Goal: Obtain resource: Download file/media

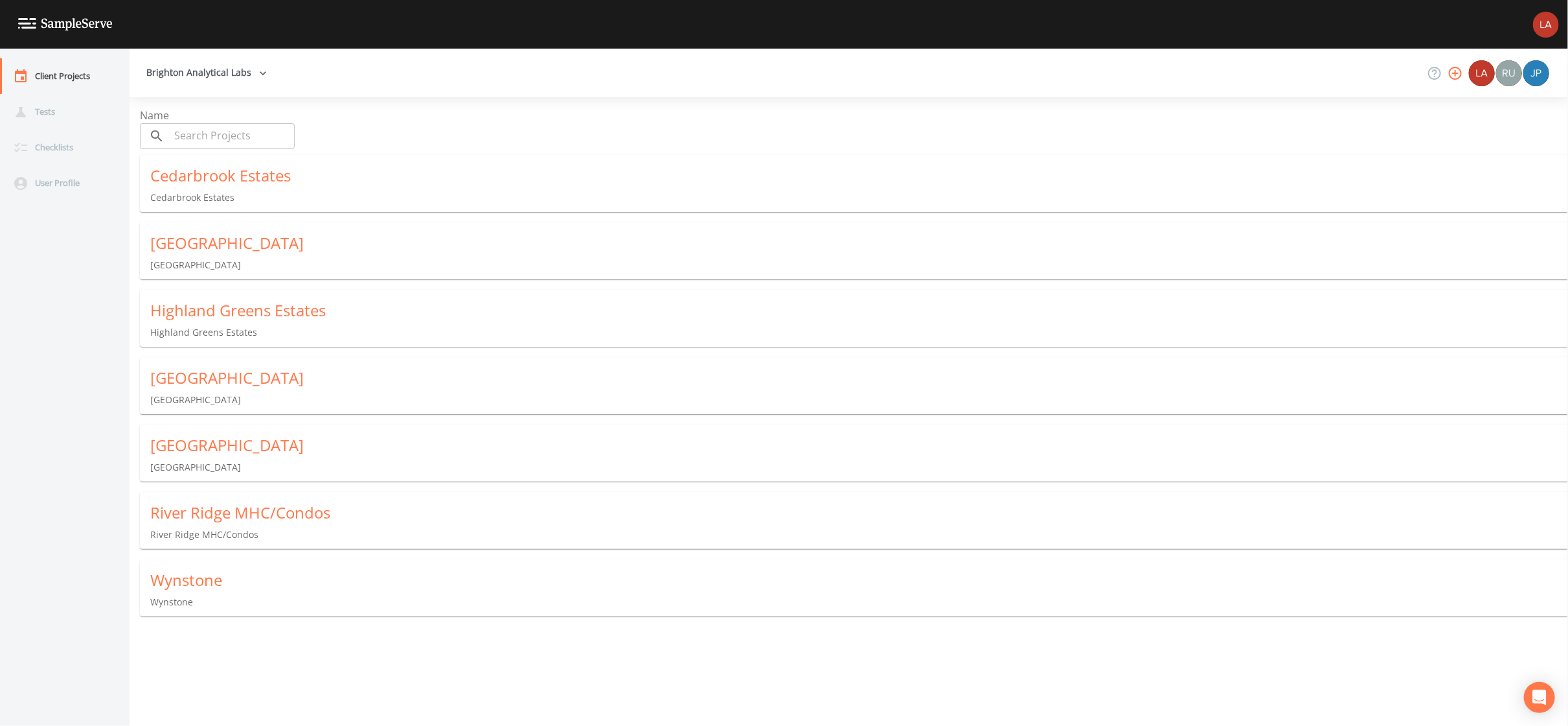
click at [209, 595] on p "Wynstone" at bounding box center [859, 602] width 1418 height 13
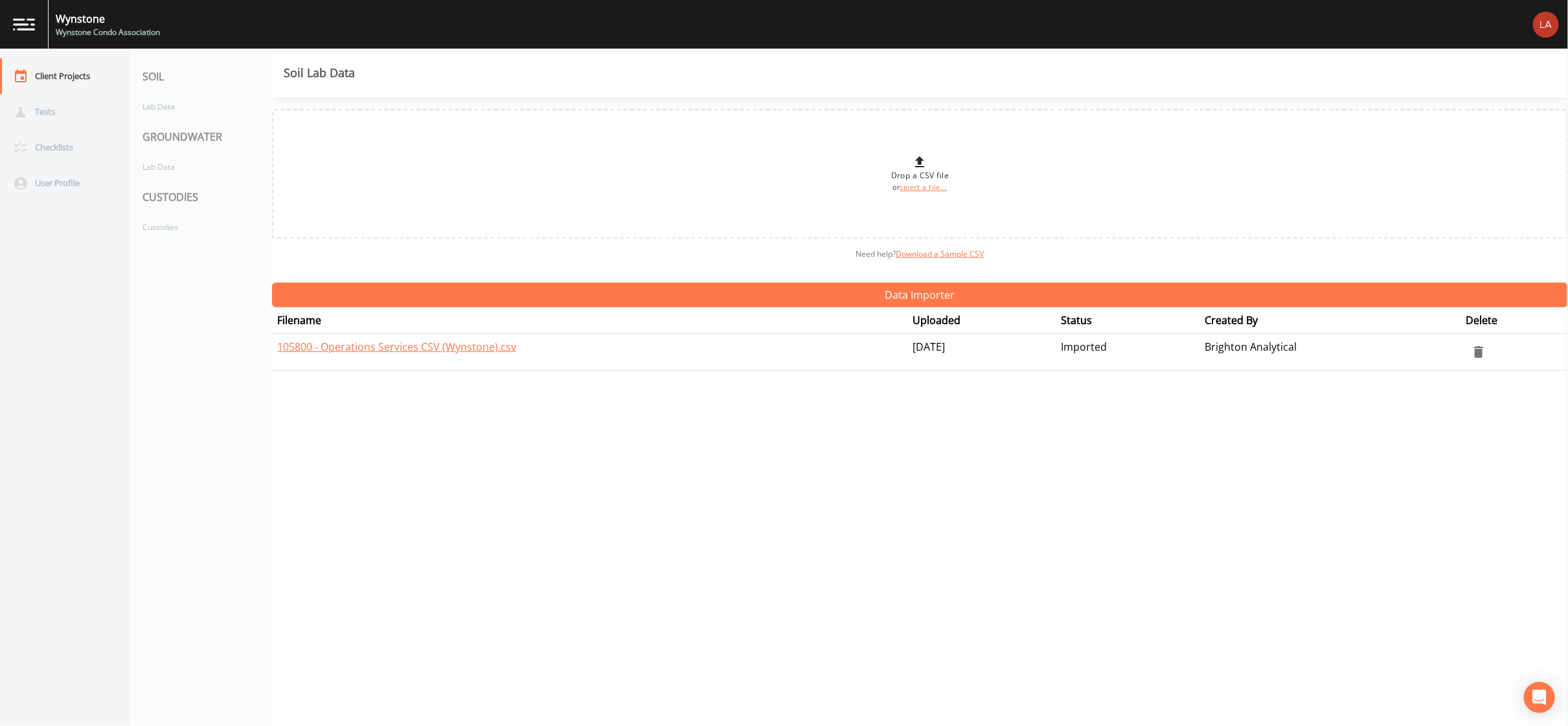
click at [195, 197] on div "CUSTODIES" at bounding box center [200, 197] width 142 height 36
click at [190, 226] on div "Custodies" at bounding box center [194, 227] width 129 height 24
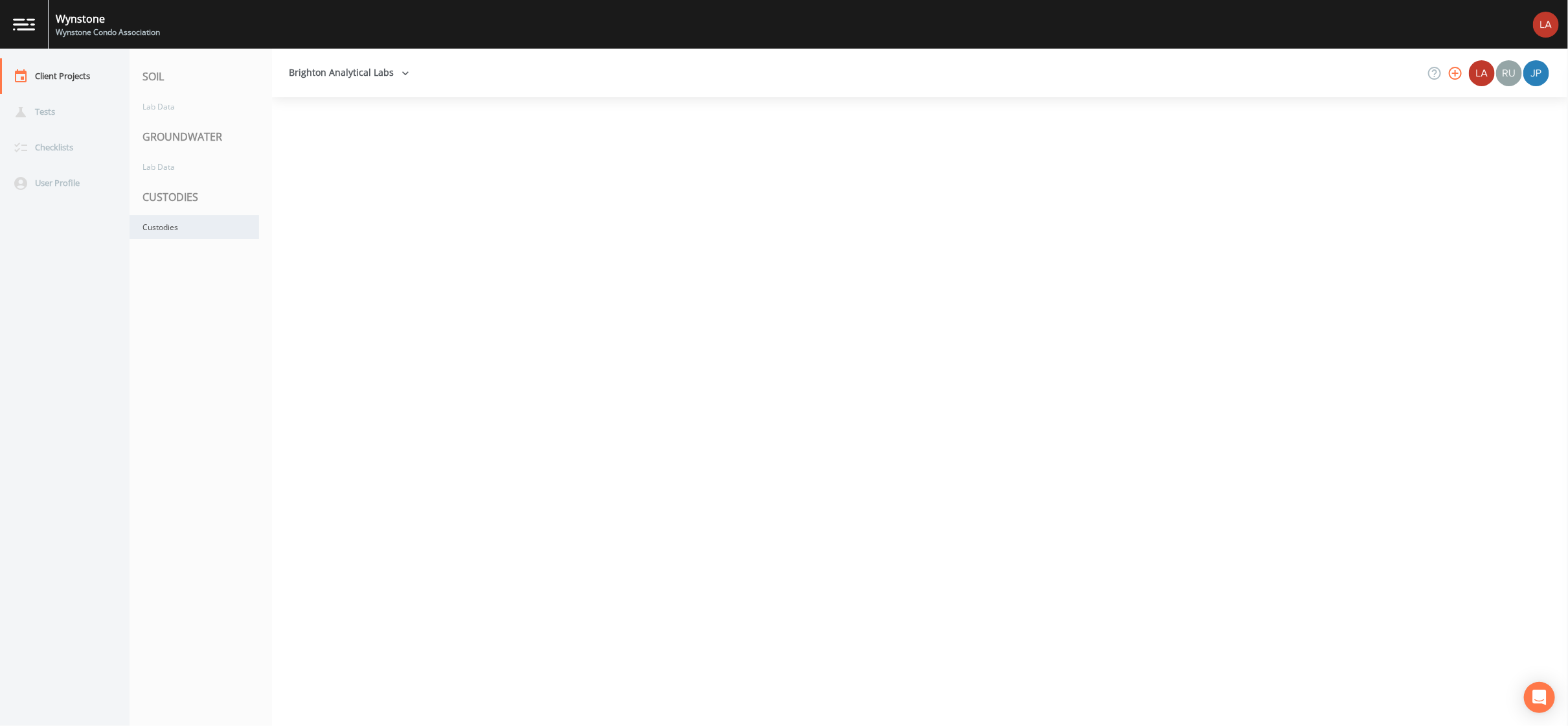
click at [190, 226] on div "Custodies" at bounding box center [194, 227] width 129 height 24
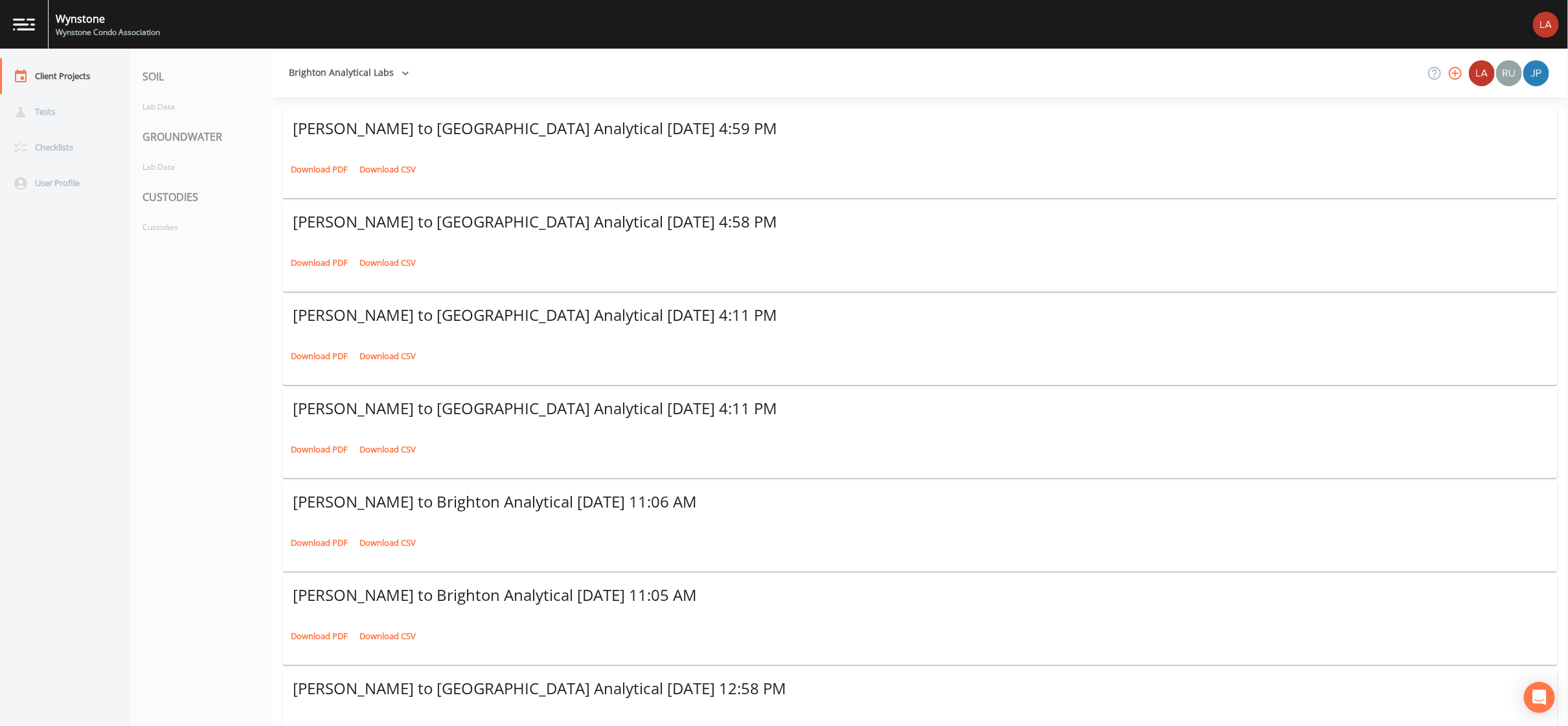
click at [305, 160] on link "Download PDF" at bounding box center [319, 170] width 64 height 20
click at [317, 252] on link "Download PDF" at bounding box center [319, 263] width 64 height 20
